Goal: Navigation & Orientation: Find specific page/section

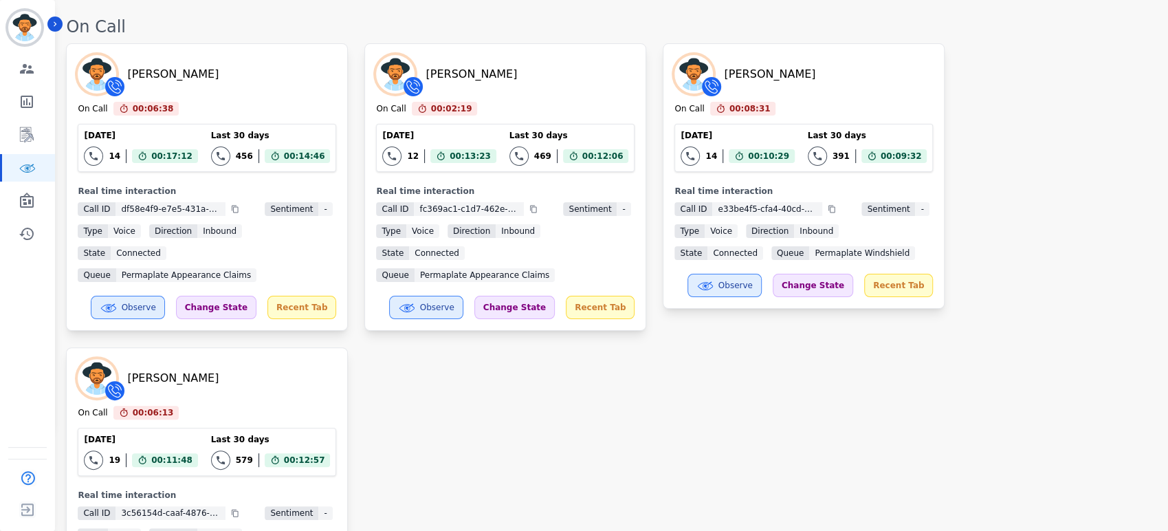
scroll to position [183, 0]
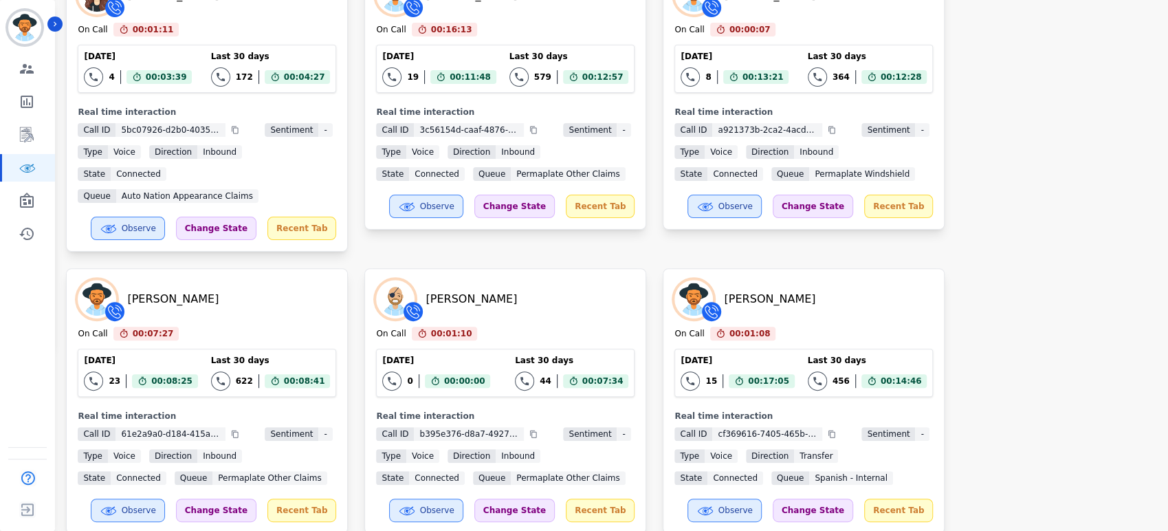
click at [967, 294] on div "[PERSON_NAME] On Call 00:01:11 Current State: On Call [DATE] 4 Total interactio…" at bounding box center [610, 400] width 1088 height 873
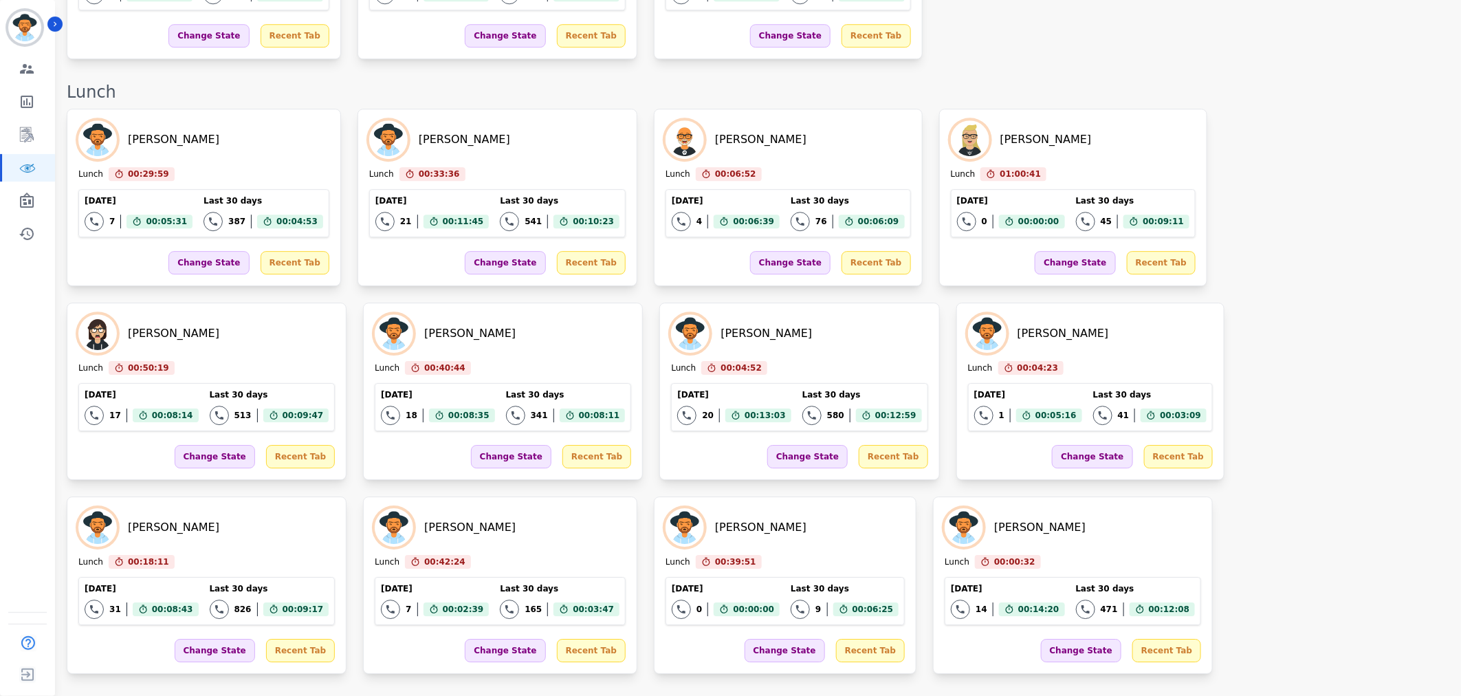
scroll to position [2416, 0]
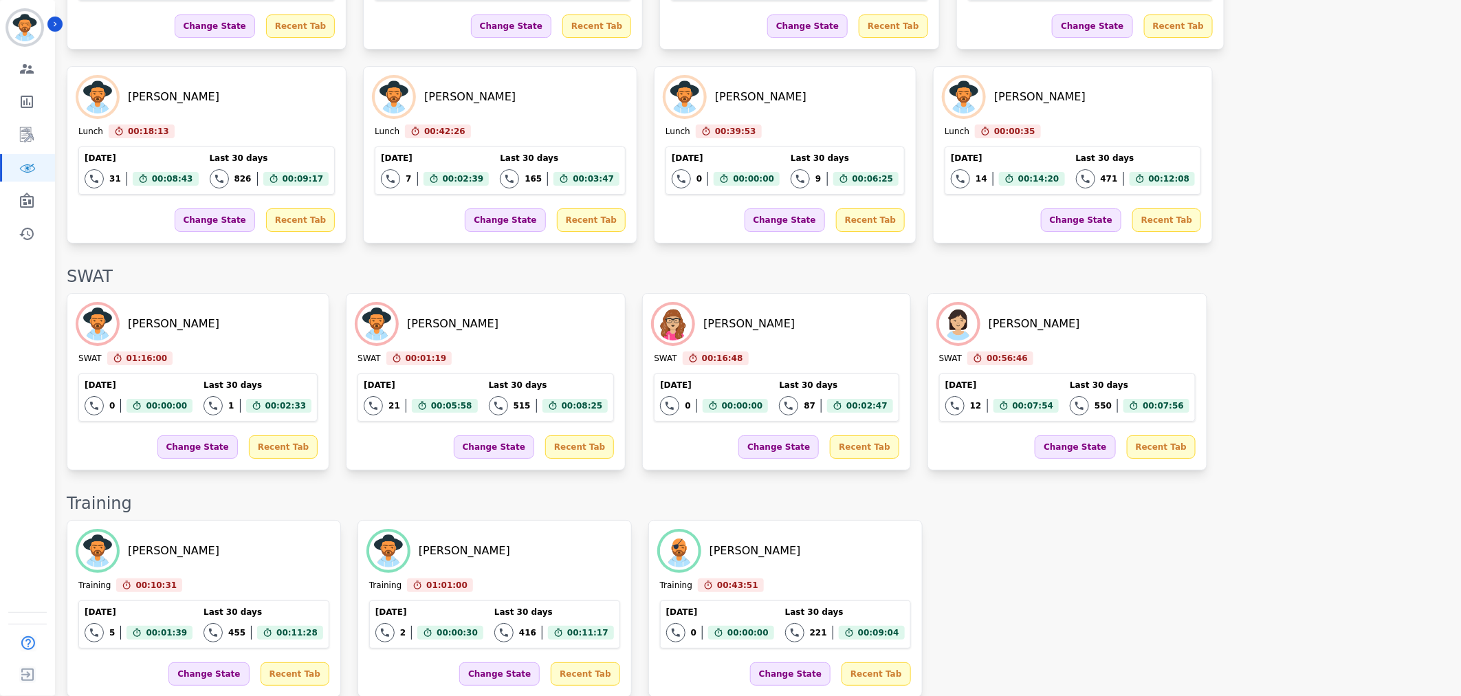
click at [1035, 520] on div "[PERSON_NAME] Training 00:10:31 Current State: Training [DATE] 5 Total interact…" at bounding box center [757, 608] width 1380 height 177
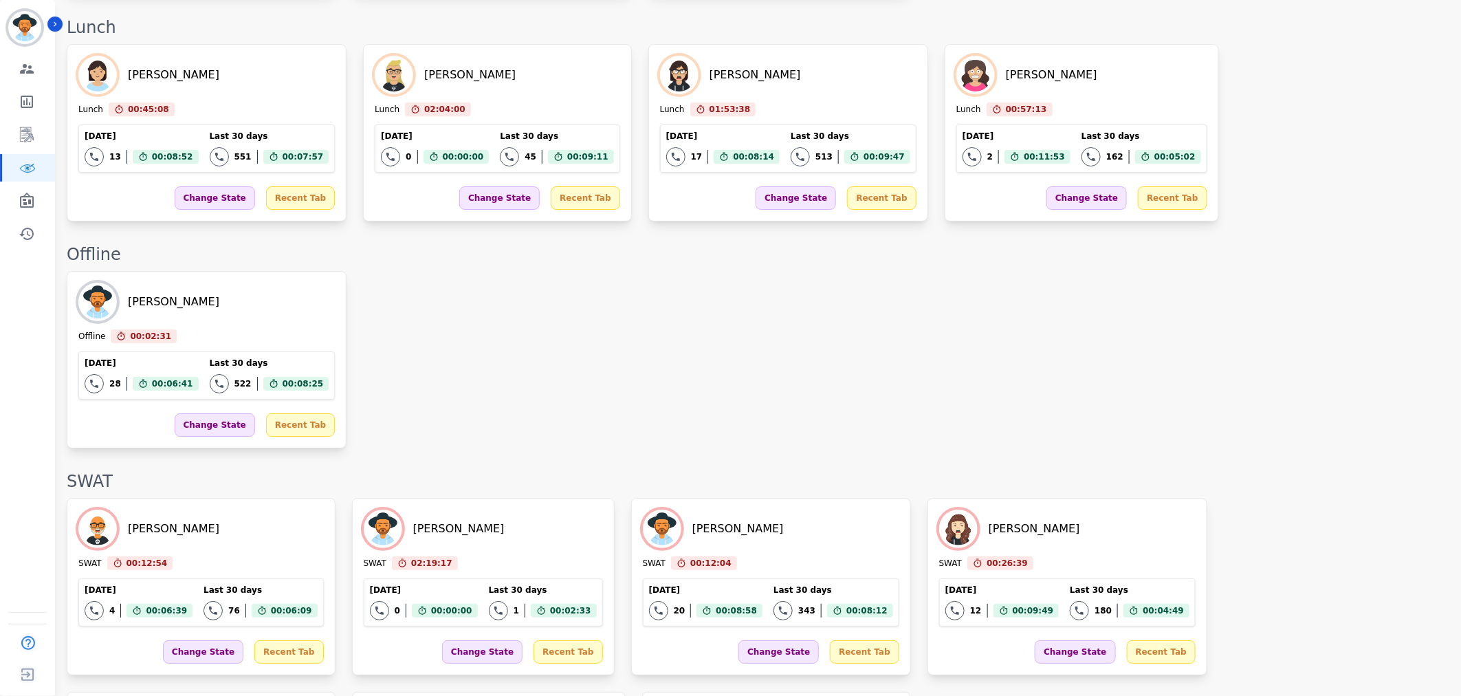
drag, startPoint x: 1075, startPoint y: 640, endPoint x: 441, endPoint y: 96, distance: 834.6
click at [1074, 640] on div "[PERSON_NAME] SWAT 00:12:54 Current State: SWAT [DATE] 4 Total interactions cou…" at bounding box center [757, 683] width 1380 height 371
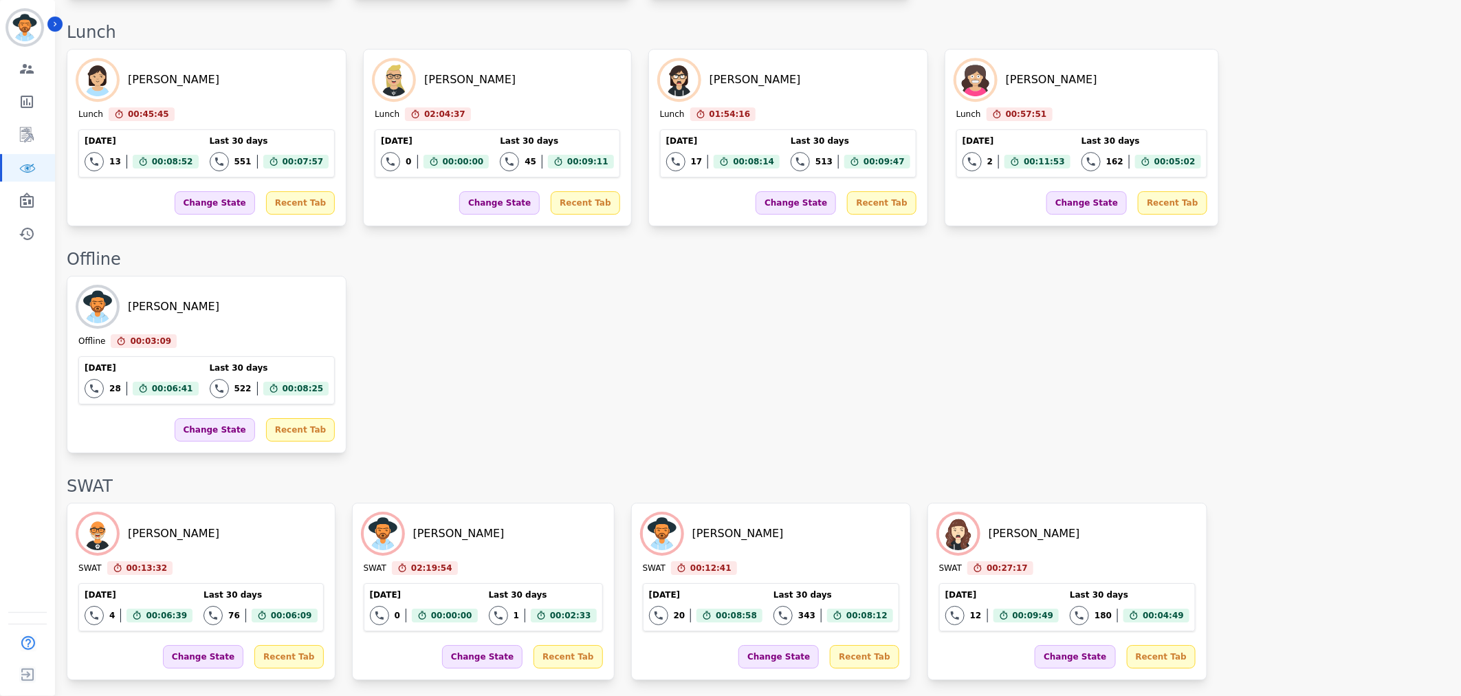
scroll to position [2189, 0]
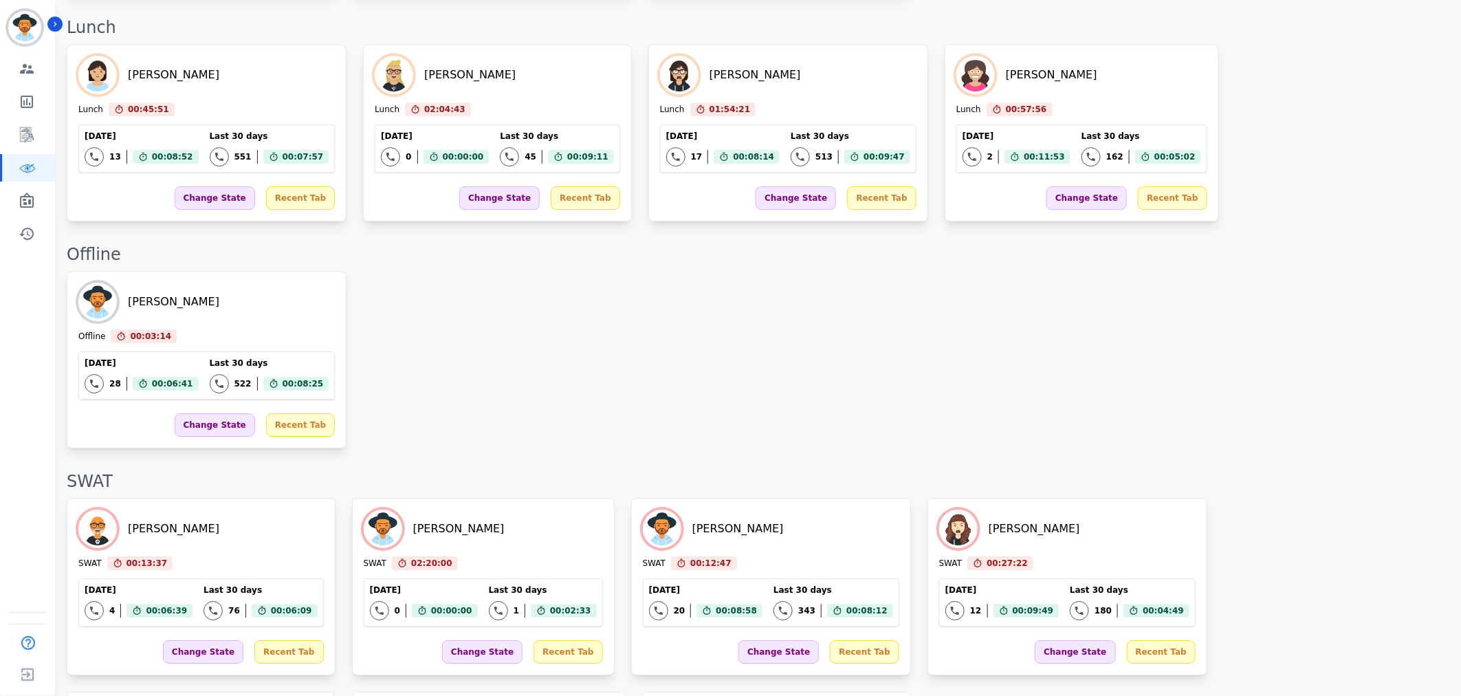
click at [1304, 271] on div "[PERSON_NAME] Offline 00:03:14 Current State: Offline [DATE] 28 Total interacti…" at bounding box center [757, 359] width 1380 height 177
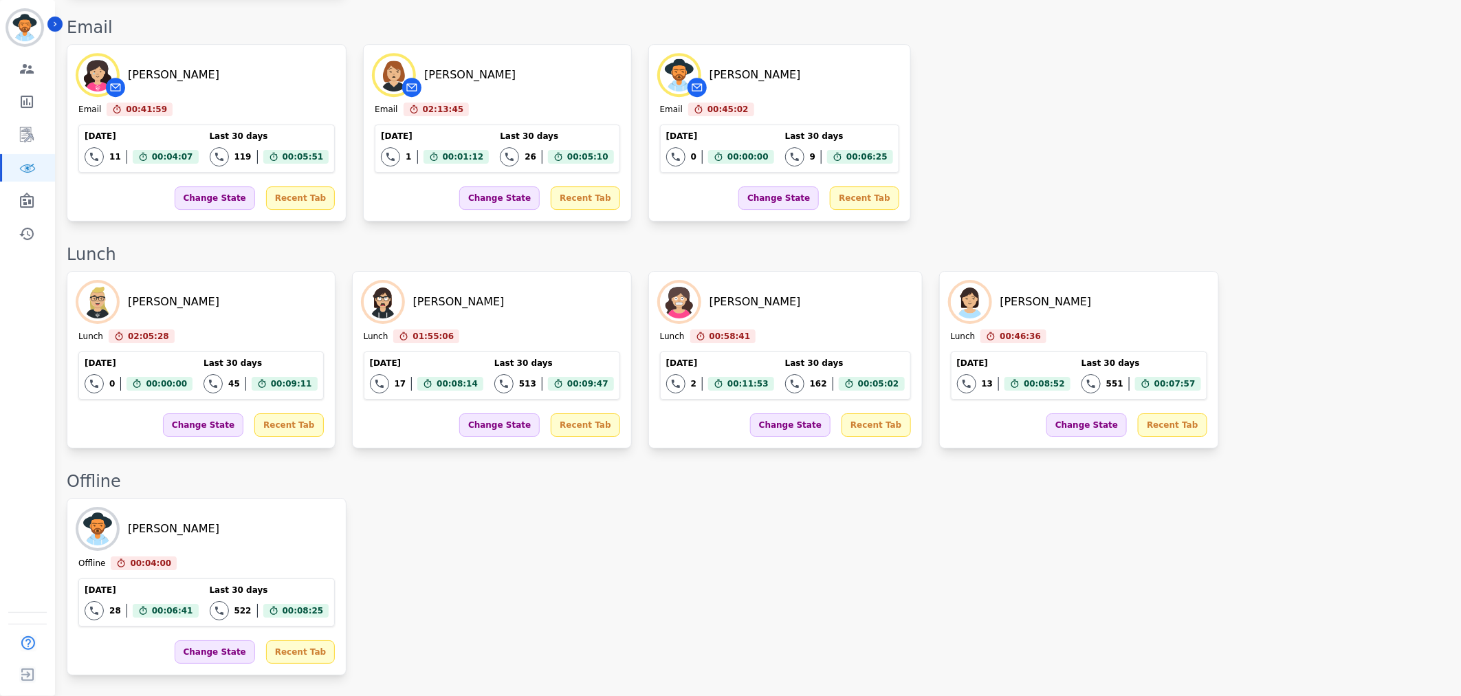
click at [1076, 498] on div "[PERSON_NAME] Offline 00:04:00 Current State: Offline [DATE] 28 Total interacti…" at bounding box center [757, 586] width 1380 height 177
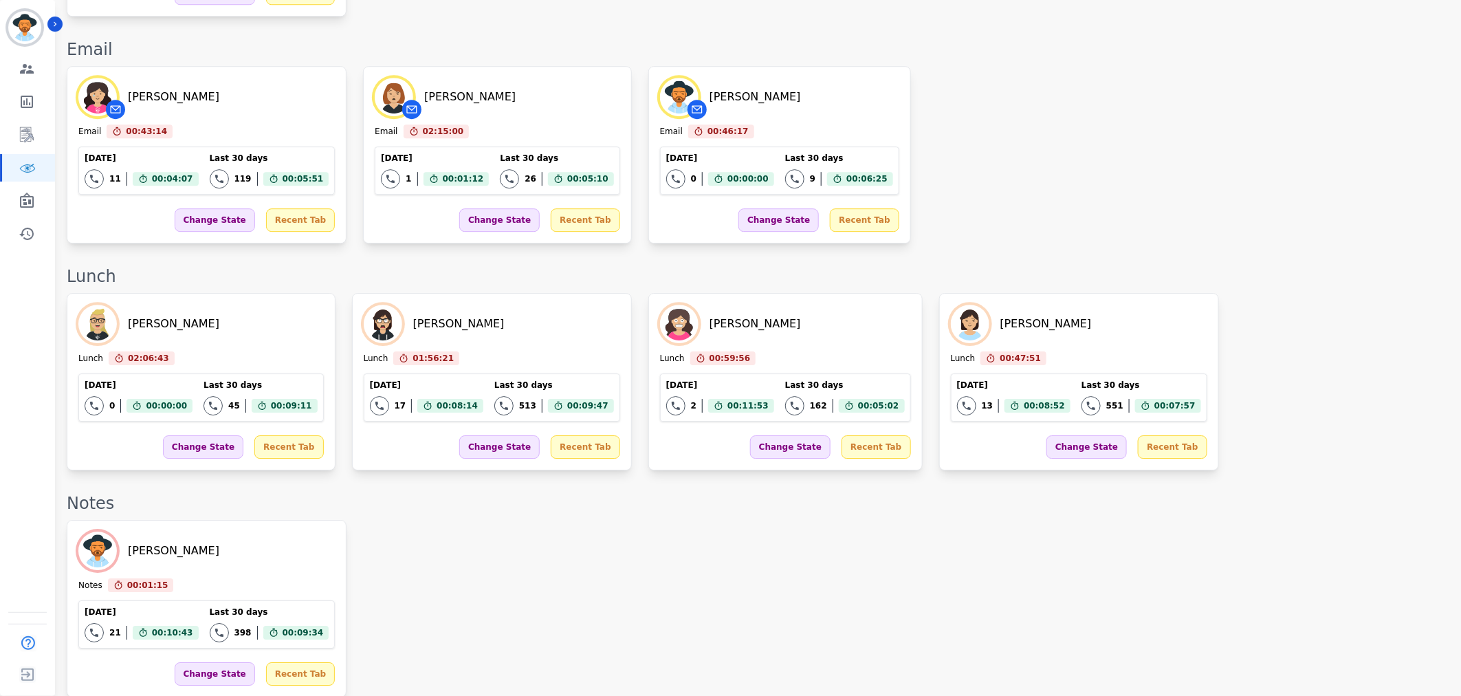
scroll to position [2277, 0]
